Goal: Information Seeking & Learning: Compare options

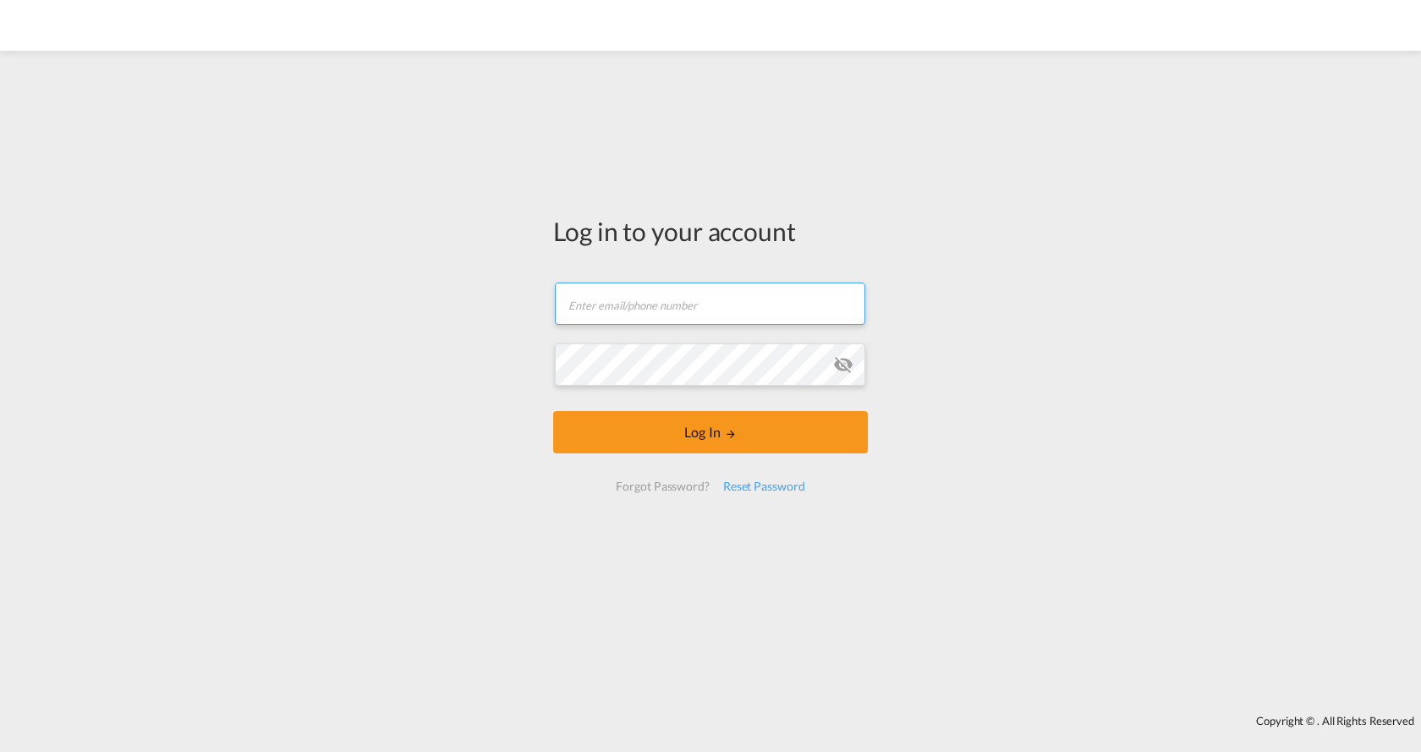
click at [614, 296] on input "text" at bounding box center [710, 304] width 310 height 42
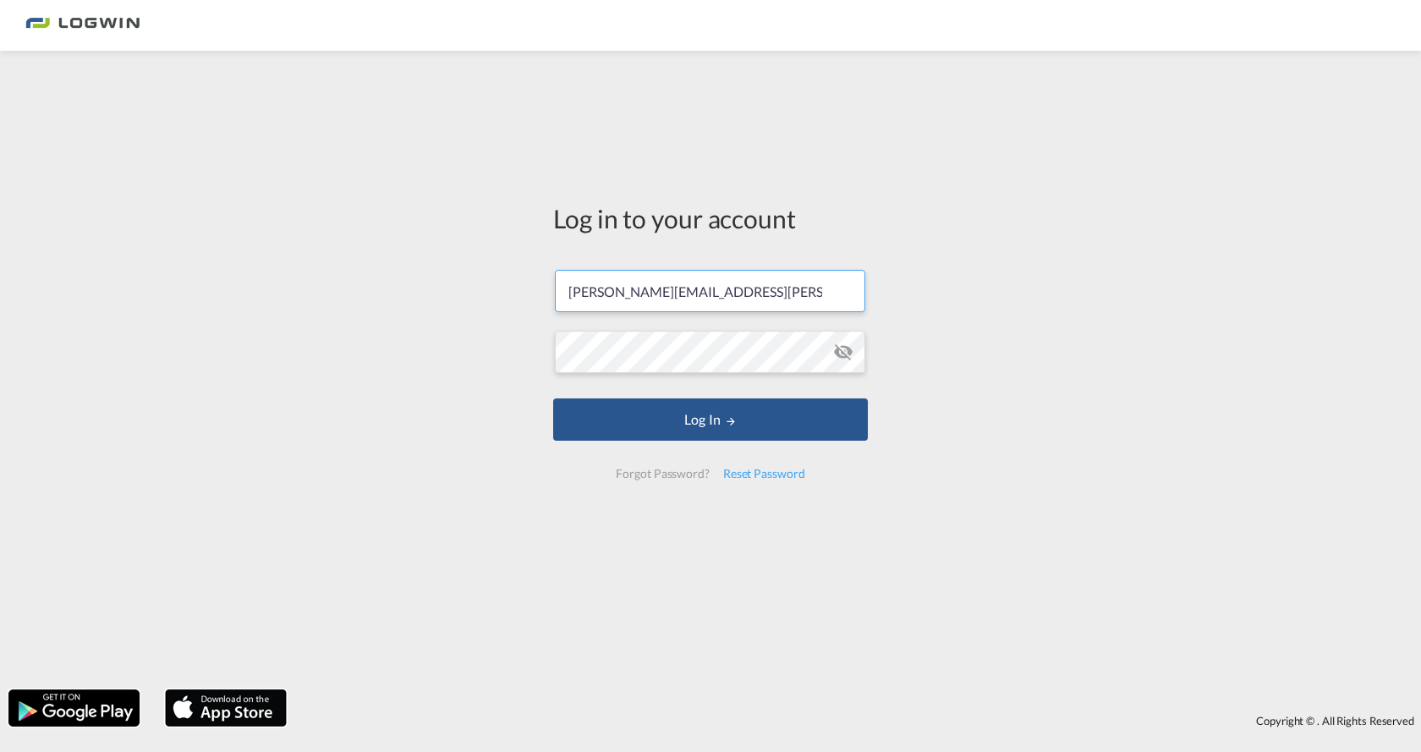
type input "[PERSON_NAME][EMAIL_ADDRESS][PERSON_NAME][DOMAIN_NAME]"
click at [553, 398] on button "Log In" at bounding box center [710, 419] width 315 height 42
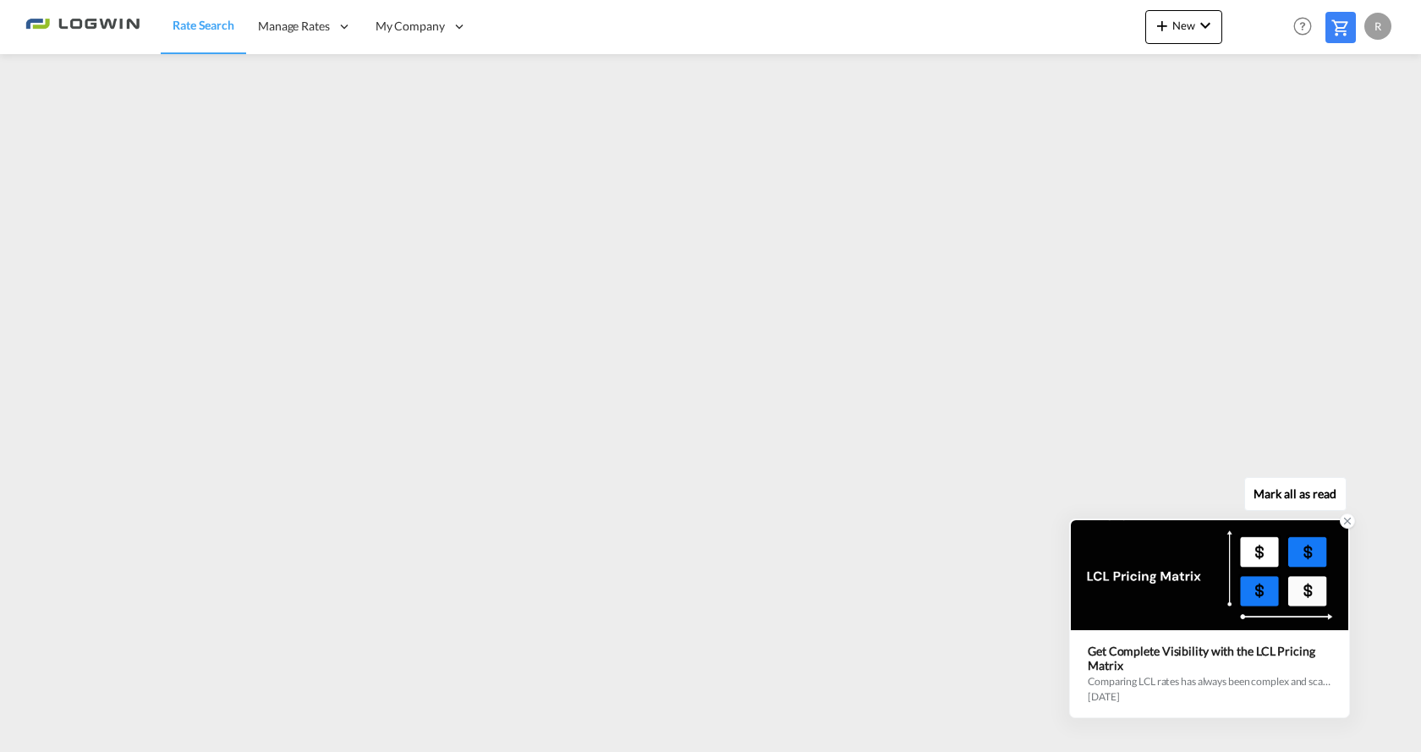
click at [1349, 519] on icon at bounding box center [1348, 522] width 6 height 6
